Goal: Communication & Community: Answer question/provide support

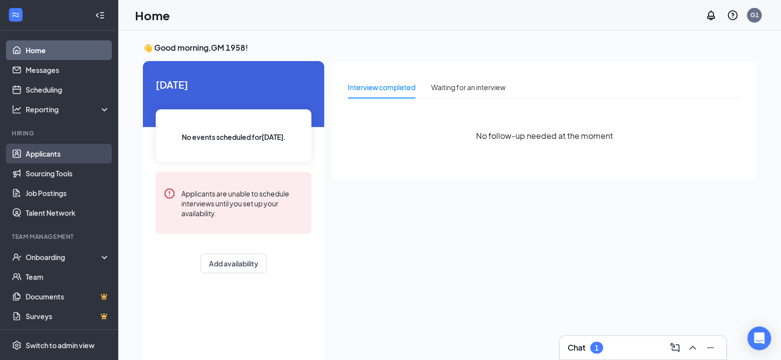
click at [42, 158] on link "Applicants" at bounding box center [68, 154] width 84 height 20
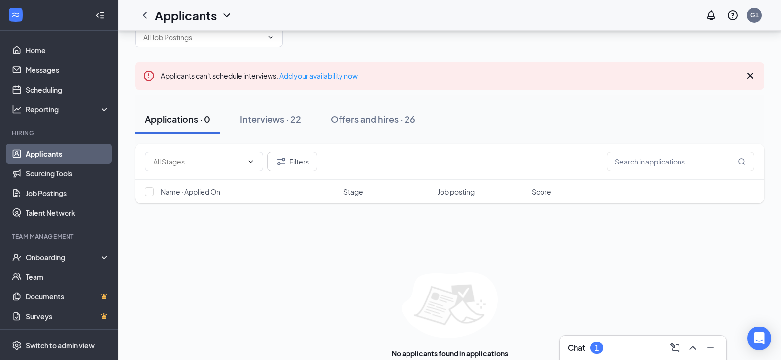
scroll to position [44, 0]
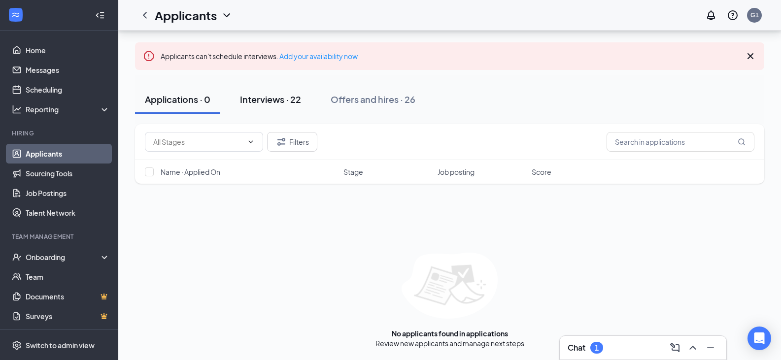
click at [281, 94] on div "Interviews · 22" at bounding box center [270, 99] width 61 height 12
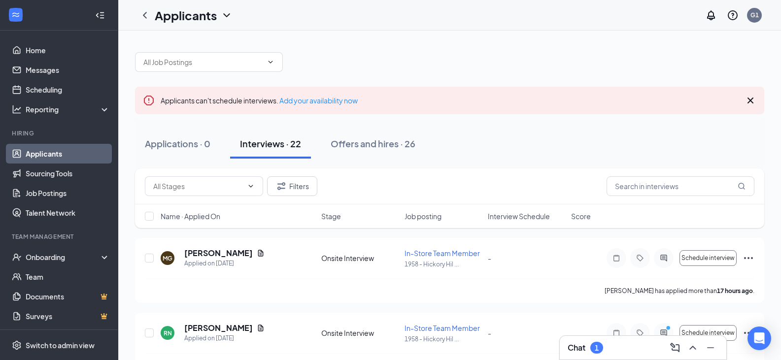
click at [624, 352] on div "Chat 1" at bounding box center [642, 348] width 151 height 16
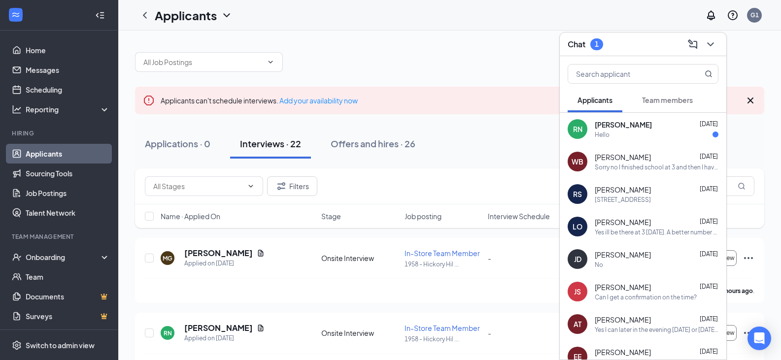
click at [622, 143] on div "RN [PERSON_NAME] [DATE] Hello" at bounding box center [643, 129] width 166 height 33
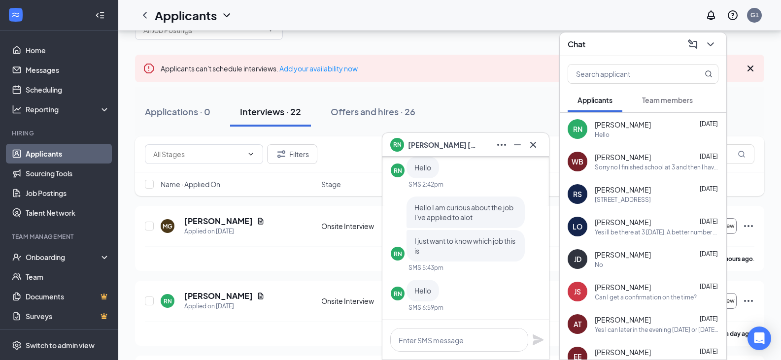
scroll to position [49, 0]
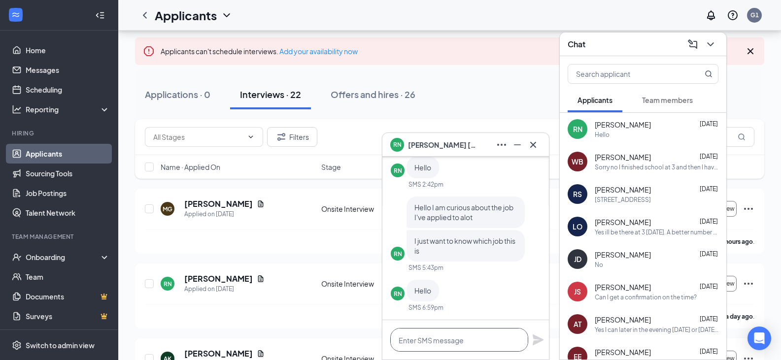
click at [443, 331] on textarea at bounding box center [459, 340] width 138 height 24
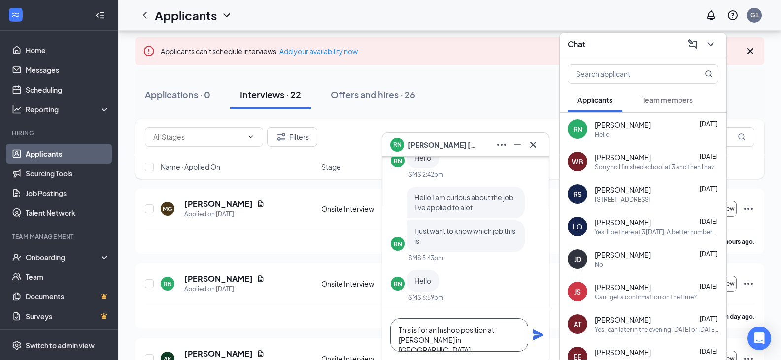
type textarea "This is for an Inshop position at [PERSON_NAME] in [GEOGRAPHIC_DATA]."
click at [539, 331] on icon "Plane" at bounding box center [538, 335] width 12 height 12
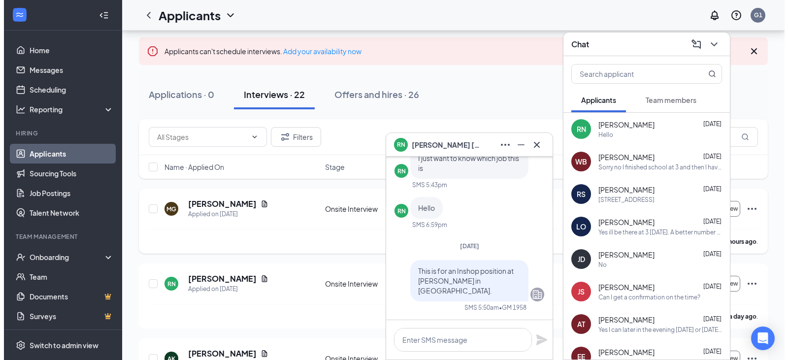
scroll to position [0, 0]
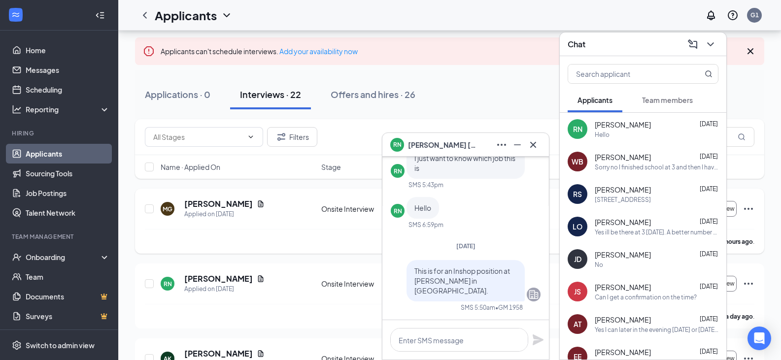
click at [303, 236] on div "[PERSON_NAME] has applied more than 17 hours ago ." at bounding box center [449, 241] width 609 height 25
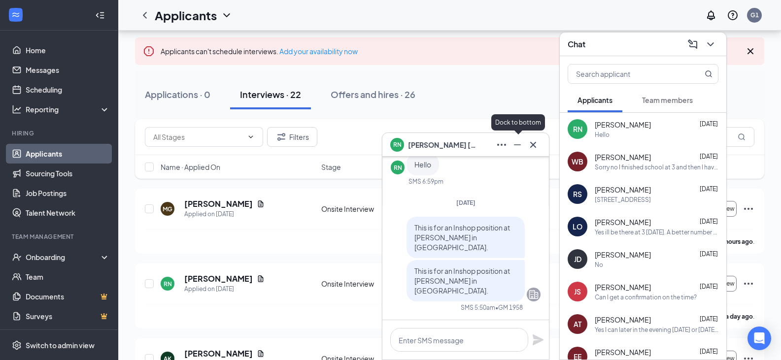
drag, startPoint x: 518, startPoint y: 144, endPoint x: 480, endPoint y: 113, distance: 49.3
click at [479, 112] on div "Applications · 0 Interviews · 22 Offers and hires · 26" at bounding box center [449, 94] width 629 height 49
click at [714, 41] on icon "ChevronDown" at bounding box center [710, 44] width 12 height 12
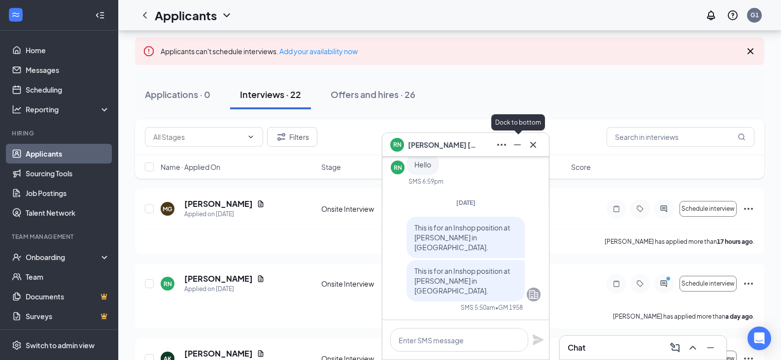
click at [510, 144] on button at bounding box center [517, 145] width 16 height 16
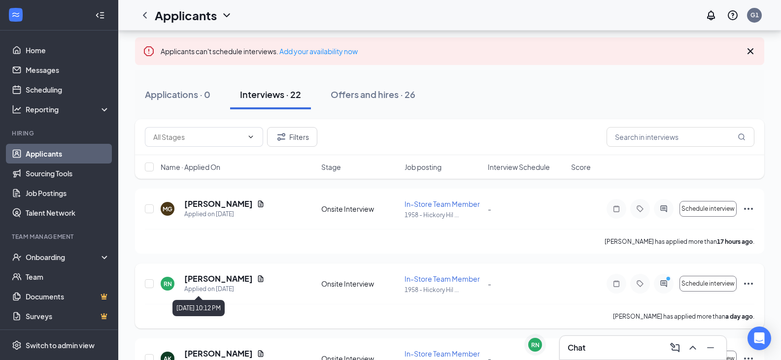
click at [281, 283] on div "RN [PERSON_NAME] Applied on [DATE]" at bounding box center [238, 283] width 155 height 21
click at [218, 280] on h5 "[PERSON_NAME]" at bounding box center [218, 278] width 68 height 11
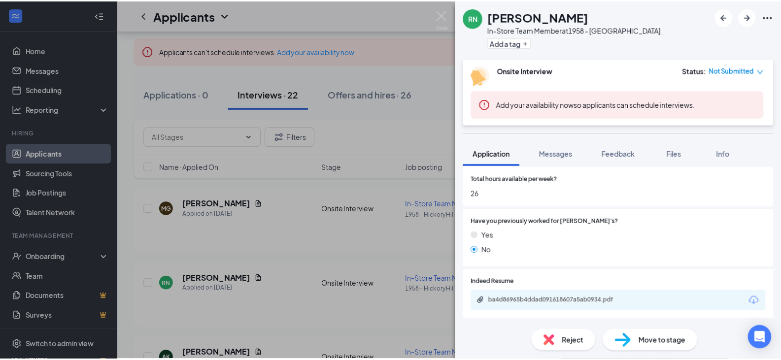
scroll to position [493, 0]
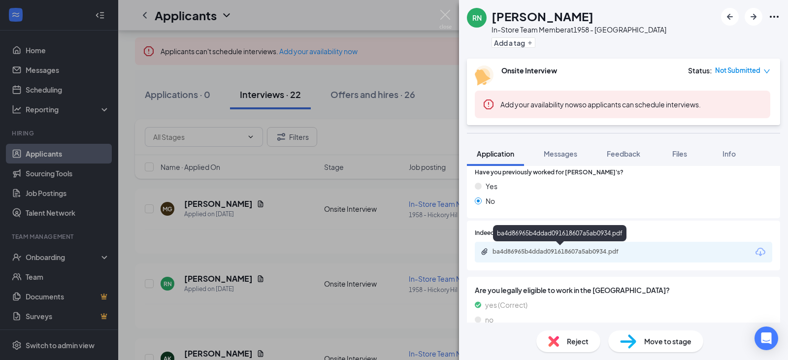
click at [560, 256] on div "ba4d86965b4ddad091618607a5ab0934.pdf" at bounding box center [561, 252] width 160 height 9
click at [354, 274] on div "RN [PERSON_NAME] In-Store Team Member at 1958 - [GEOGRAPHIC_DATA] Add a tag Ons…" at bounding box center [394, 180] width 788 height 360
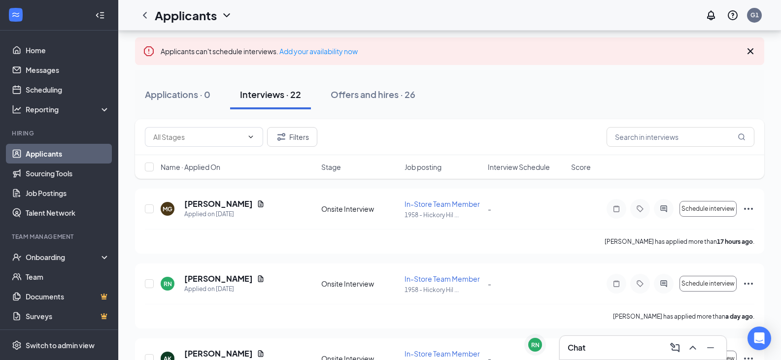
click at [587, 348] on div "Chat" at bounding box center [642, 348] width 151 height 16
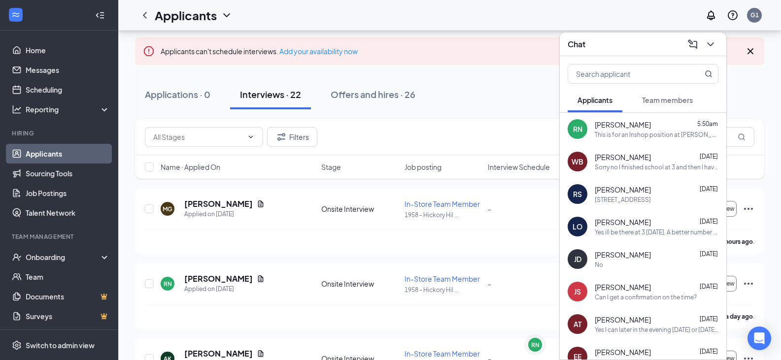
click at [621, 138] on div "This is for an Inshop position at [PERSON_NAME] in [GEOGRAPHIC_DATA]." at bounding box center [656, 135] width 124 height 8
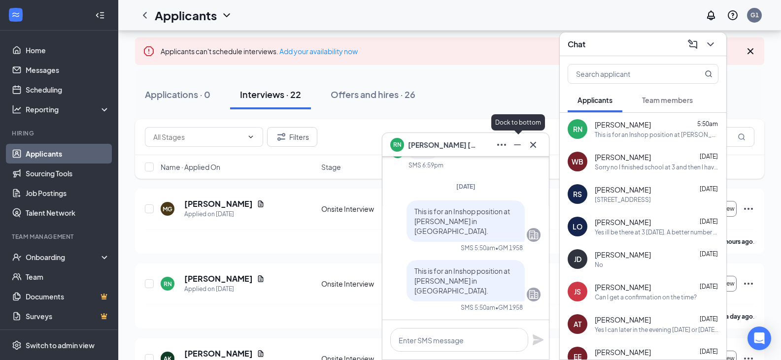
click at [514, 144] on icon "Minimize" at bounding box center [517, 144] width 7 height 1
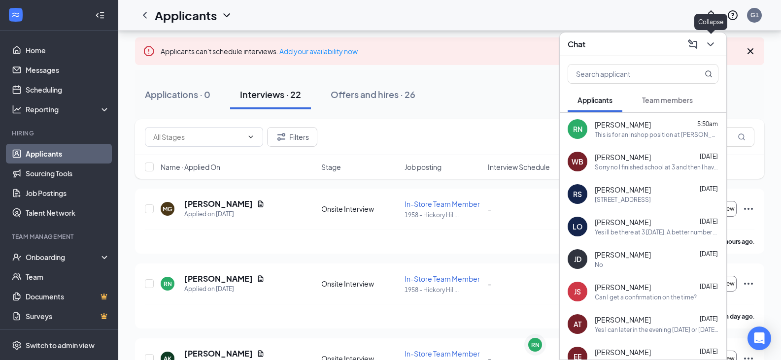
click at [717, 47] on button at bounding box center [710, 44] width 16 height 16
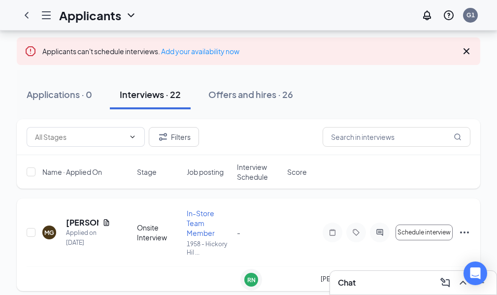
drag, startPoint x: 394, startPoint y: 162, endPoint x: 443, endPoint y: 250, distance: 101.2
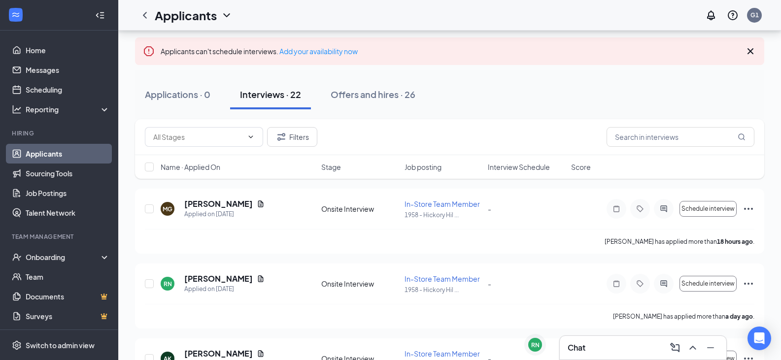
click at [56, 51] on link "Home" at bounding box center [68, 50] width 84 height 20
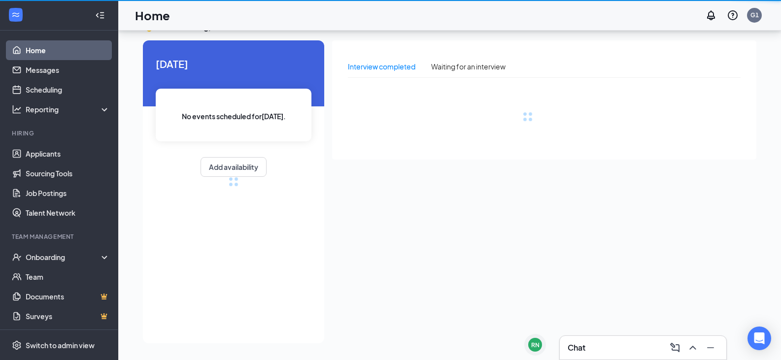
scroll to position [21, 0]
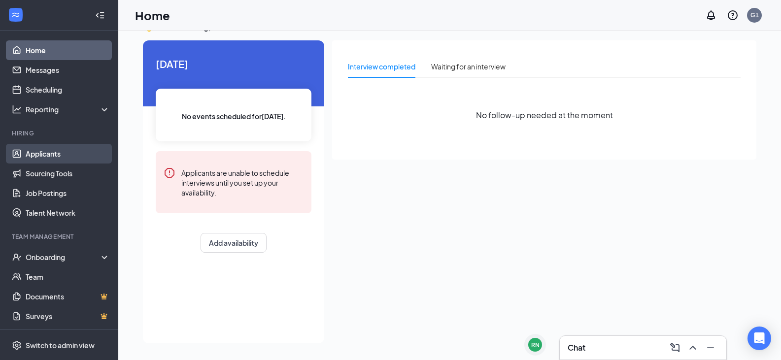
click at [58, 154] on link "Applicants" at bounding box center [68, 154] width 84 height 20
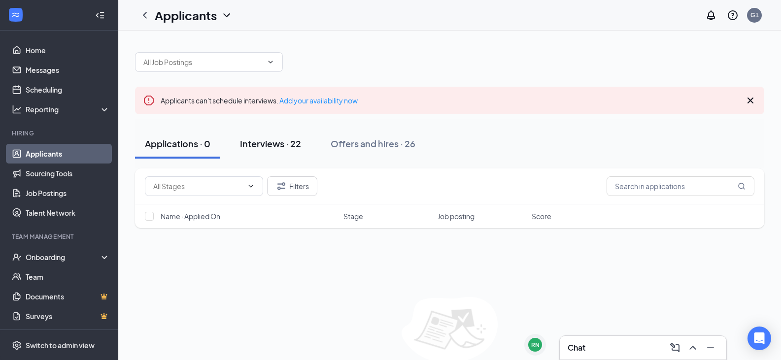
click at [264, 151] on button "Interviews · 22" at bounding box center [270, 144] width 81 height 30
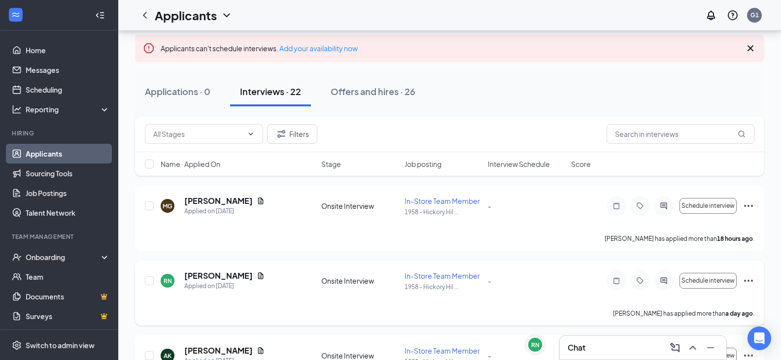
scroll to position [49, 0]
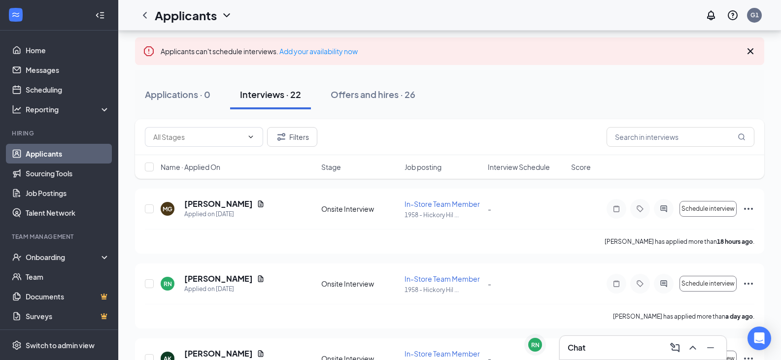
click at [612, 351] on div "Chat" at bounding box center [642, 348] width 151 height 16
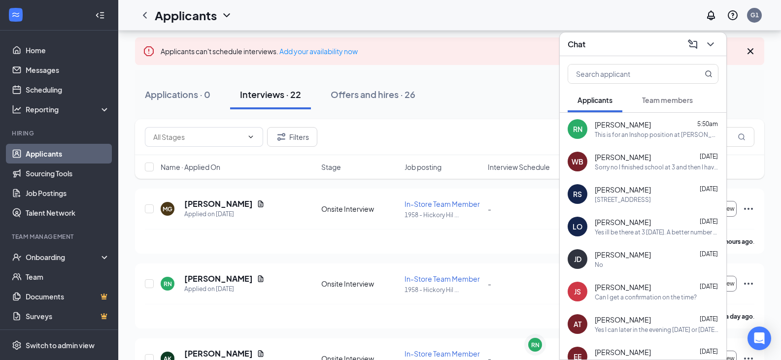
click at [621, 131] on div "This is for an Inshop position at [PERSON_NAME] in [GEOGRAPHIC_DATA]." at bounding box center [656, 135] width 124 height 8
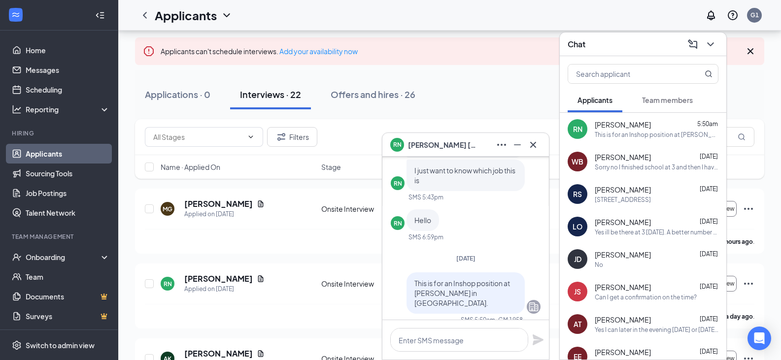
scroll to position [0, 0]
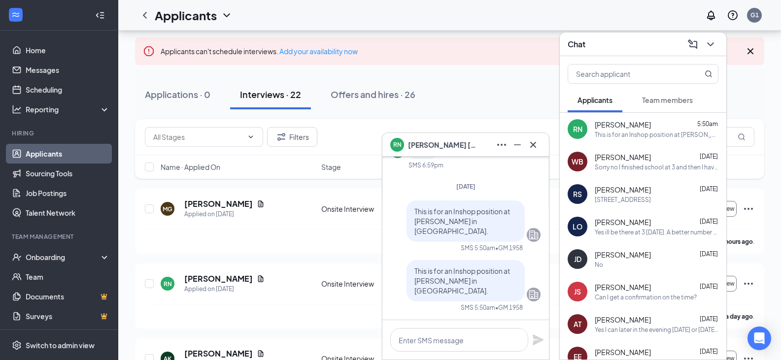
click at [526, 104] on div "Applications · 0 Interviews · 22 Offers and hires · 26" at bounding box center [449, 95] width 629 height 30
click at [520, 146] on icon "Minimize" at bounding box center [517, 145] width 12 height 12
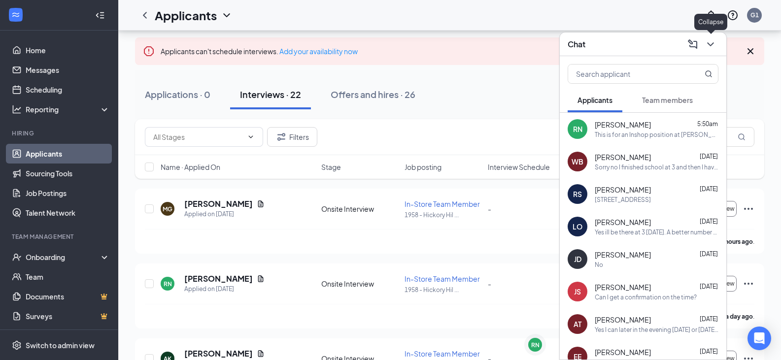
click at [709, 47] on icon "ChevronDown" at bounding box center [710, 44] width 12 height 12
